Goal: Task Accomplishment & Management: Manage account settings

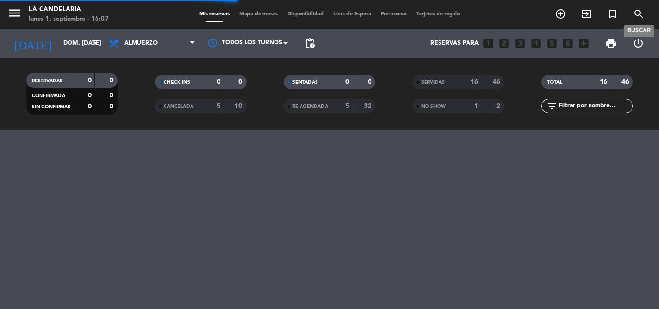
click at [638, 12] on icon "search" at bounding box center [639, 14] width 12 height 12
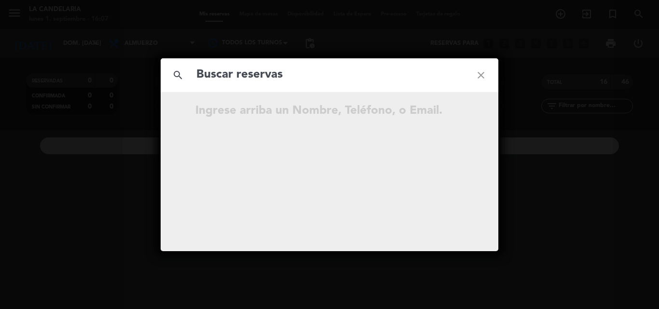
click at [272, 81] on input "text" at bounding box center [330, 75] width 268 height 20
type input "QjhNF9"
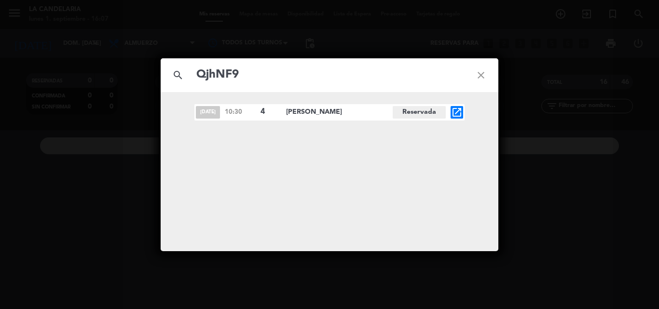
click at [458, 108] on icon "open_in_new" at bounding box center [457, 113] width 12 height 12
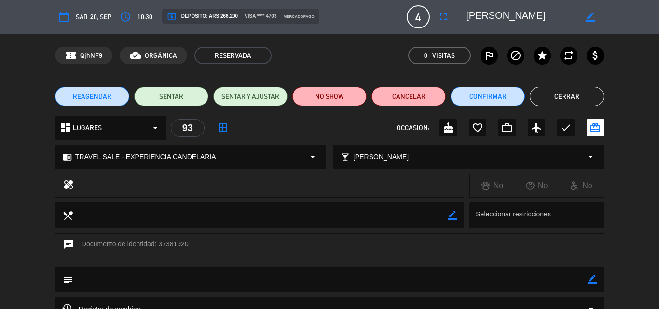
drag, startPoint x: 158, startPoint y: 244, endPoint x: 187, endPoint y: 242, distance: 29.1
click at [187, 242] on div "chat Documento de identidad: 37381920" at bounding box center [329, 246] width 549 height 24
copy div "37381920"
click at [100, 260] on div "chat Documento de identidad: 37381920" at bounding box center [329, 251] width 659 height 34
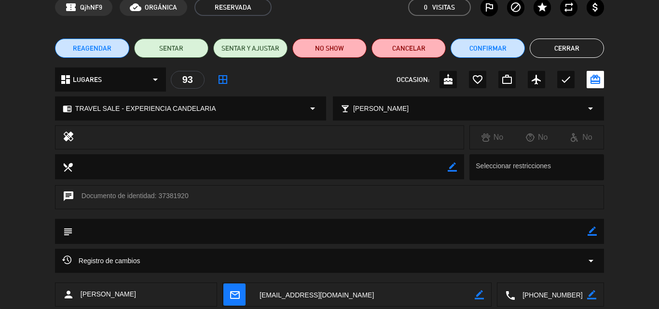
scroll to position [97, 0]
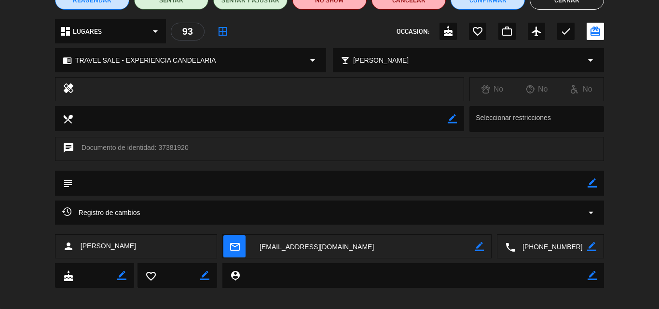
drag, startPoint x: 83, startPoint y: 244, endPoint x: 114, endPoint y: 247, distance: 31.5
click at [138, 247] on div "person Agostina Prosperi" at bounding box center [136, 247] width 162 height 24
copy span "Agostina Prosperi"
click at [354, 295] on div "calendar_today sáb. 20, sep. access_time 10:30 local_atm Depósito: ARS 266.200 …" at bounding box center [329, 154] width 659 height 309
click at [337, 248] on textarea at bounding box center [363, 247] width 223 height 24
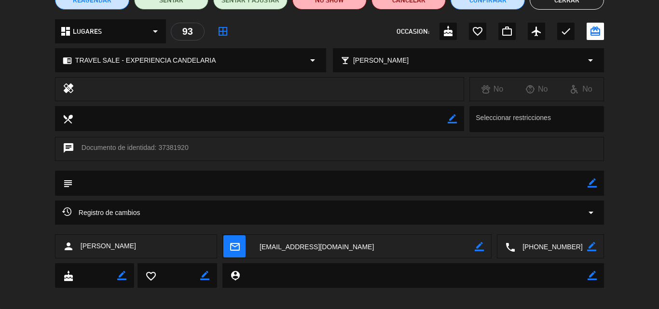
scroll to position [0, 0]
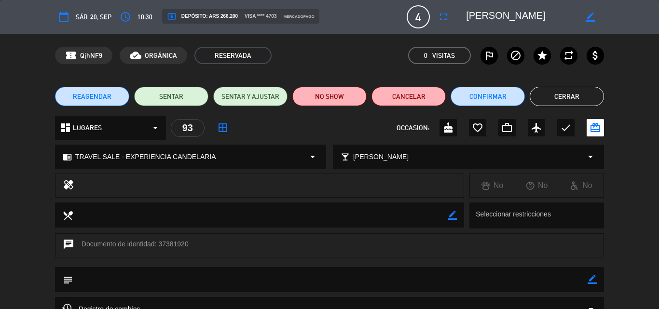
click at [598, 280] on div "subject border_color" at bounding box center [329, 279] width 549 height 25
click at [590, 280] on icon "border_color" at bounding box center [592, 279] width 9 height 9
click at [107, 281] on textarea at bounding box center [330, 279] width 515 height 25
paste textarea "B 0007-00006031"
type textarea "B 0007-00006031"
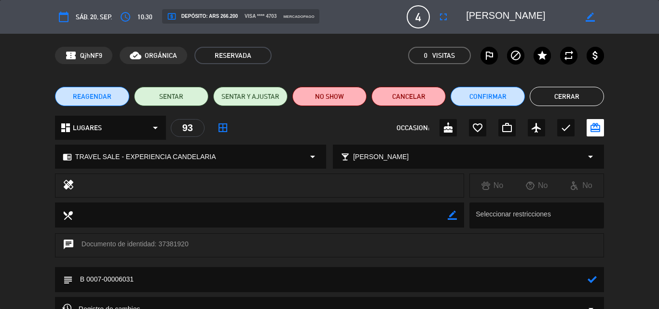
click at [592, 281] on icon at bounding box center [592, 279] width 9 height 9
click at [501, 96] on button "Confirmar" at bounding box center [488, 96] width 74 height 19
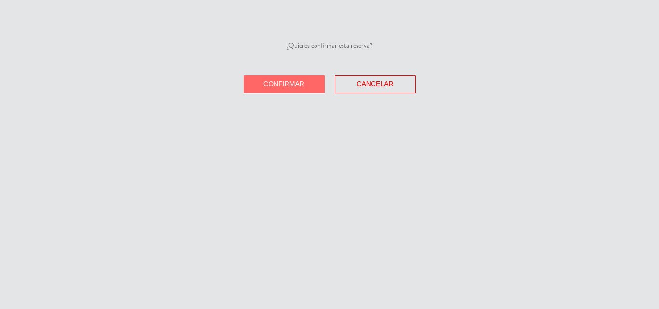
click at [301, 86] on span "Confirmar" at bounding box center [284, 84] width 41 height 8
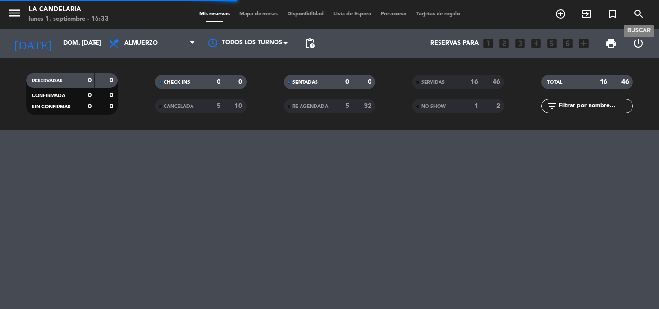
click at [636, 13] on icon "search" at bounding box center [639, 14] width 12 height 12
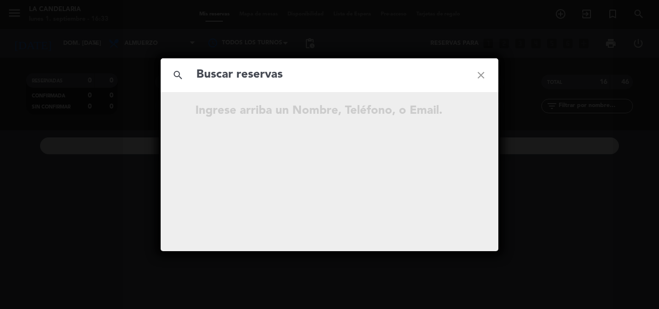
click at [243, 77] on input "text" at bounding box center [330, 75] width 268 height 20
type input "zzcYs7"
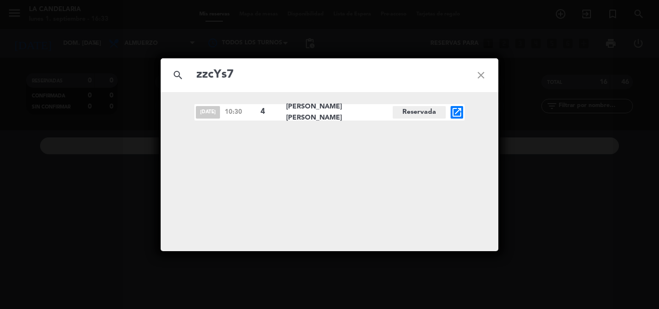
click at [454, 111] on icon "open_in_new" at bounding box center [457, 113] width 12 height 12
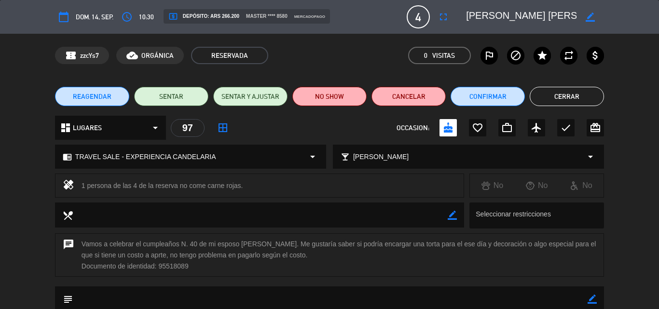
scroll to position [48, 0]
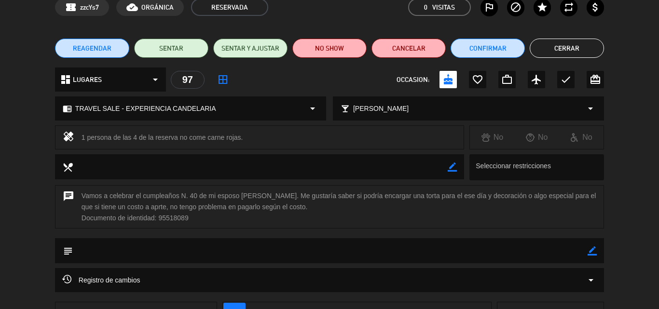
drag, startPoint x: 158, startPoint y: 219, endPoint x: 192, endPoint y: 218, distance: 33.3
click at [192, 218] on div "chat Vamos a celebrar el cumpleaños N. 40 de mi esposo [PERSON_NAME]. Me gustar…" at bounding box center [329, 207] width 549 height 44
copy div "95518089"
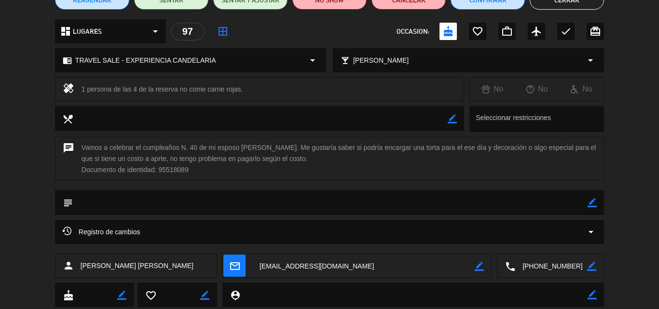
scroll to position [124, 0]
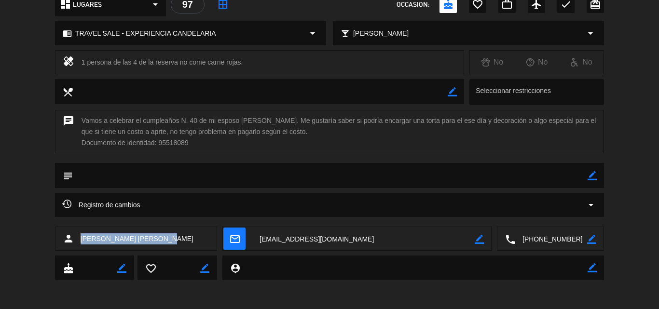
drag, startPoint x: 80, startPoint y: 239, endPoint x: 152, endPoint y: 238, distance: 72.4
click at [152, 238] on div "person [PERSON_NAME] [PERSON_NAME]" at bounding box center [136, 239] width 162 height 24
copy span "[PERSON_NAME] [PERSON_NAME]"
drag, startPoint x: 331, startPoint y: 304, endPoint x: 332, endPoint y: 289, distance: 14.5
click at [331, 304] on div "calendar_today dom. 14, sep. access_time 10:30 local_atm Depósito: ARS 266.200 …" at bounding box center [329, 154] width 659 height 309
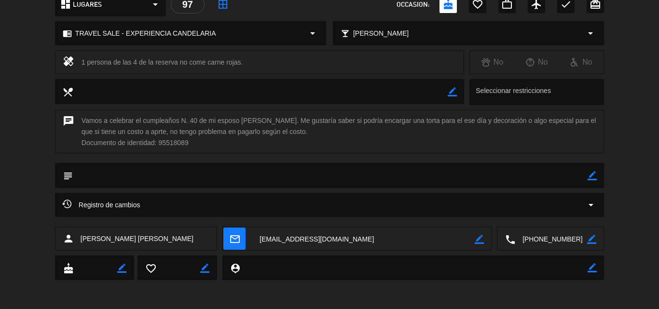
click at [334, 240] on textarea at bounding box center [363, 239] width 223 height 24
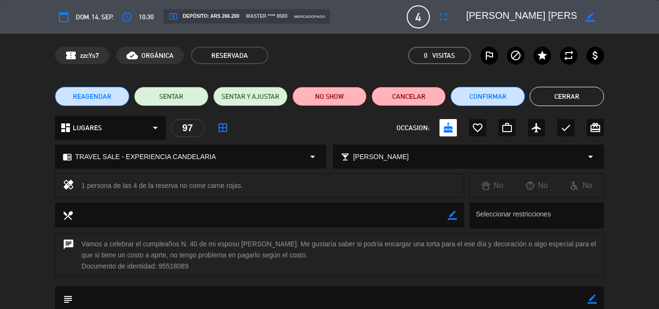
click at [591, 299] on icon "border_color" at bounding box center [592, 299] width 9 height 9
click at [101, 298] on textarea at bounding box center [330, 299] width 515 height 25
paste textarea "B 0007-00006036"
type textarea "B 0007-00006036"
click at [590, 300] on icon at bounding box center [592, 299] width 9 height 9
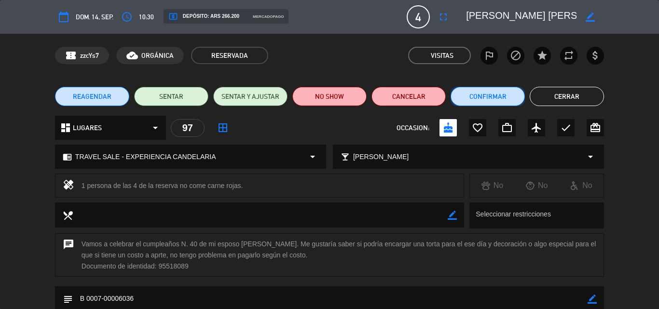
click at [498, 97] on button "Confirmar" at bounding box center [488, 96] width 74 height 19
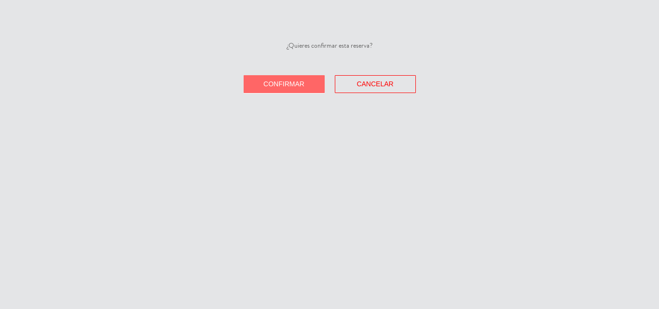
click at [305, 85] on button "Confirmar" at bounding box center [284, 84] width 81 height 18
